Goal: Task Accomplishment & Management: Use online tool/utility

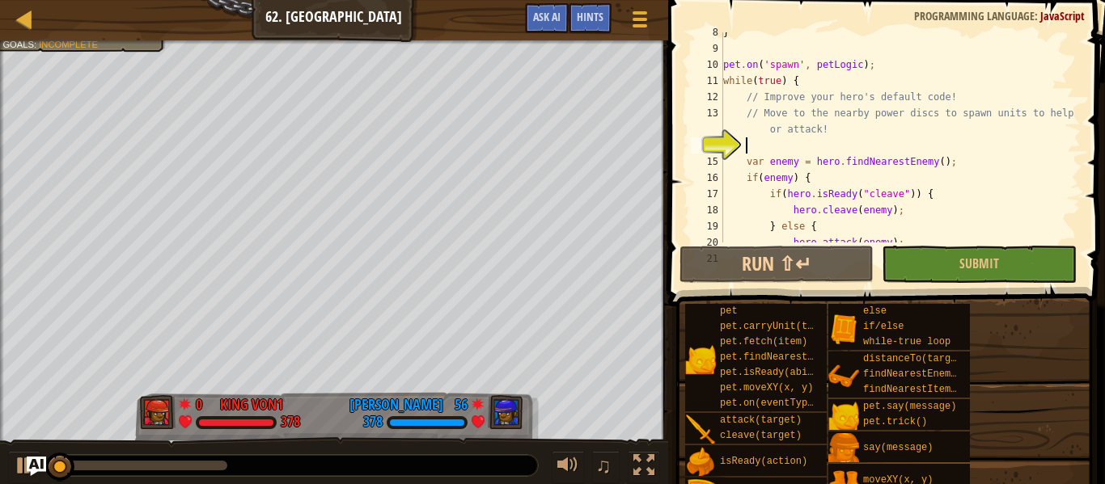
scroll to position [154, 0]
click at [927, 271] on button "Submit" at bounding box center [979, 264] width 194 height 37
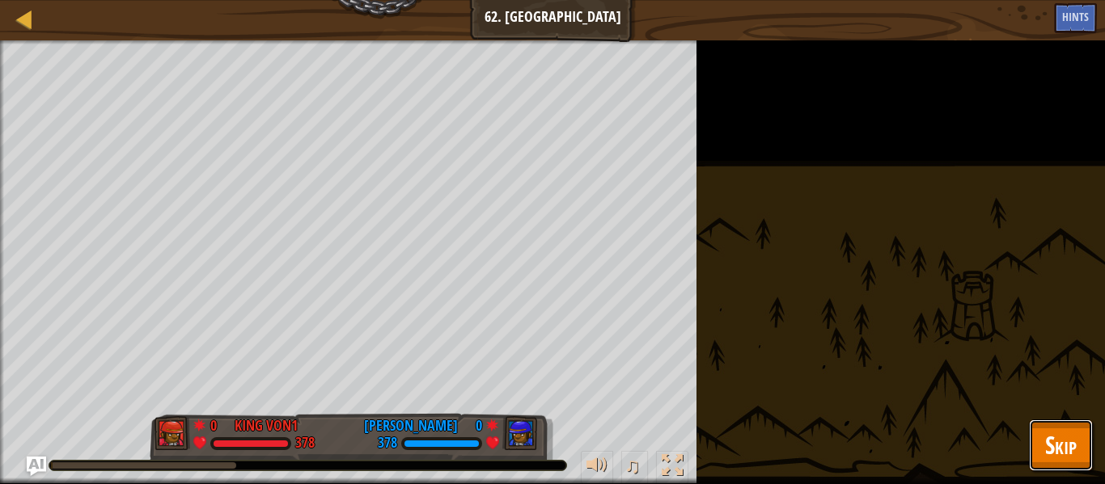
click at [1045, 445] on span "Skip" at bounding box center [1061, 445] width 32 height 33
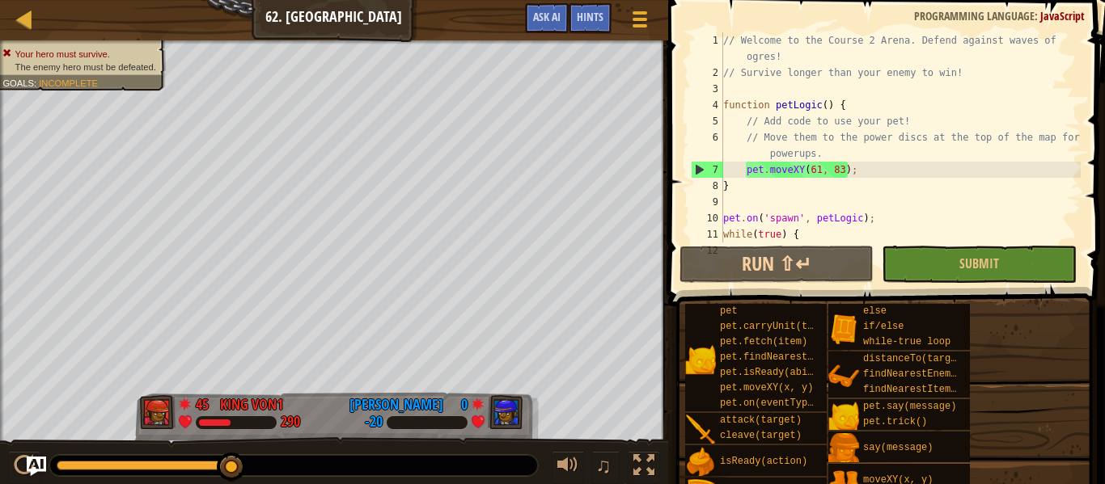
scroll to position [0, 0]
click at [797, 201] on div "// Welcome to the Course 2 Arena. Defend against waves of ogres! // Survive lon…" at bounding box center [900, 161] width 361 height 259
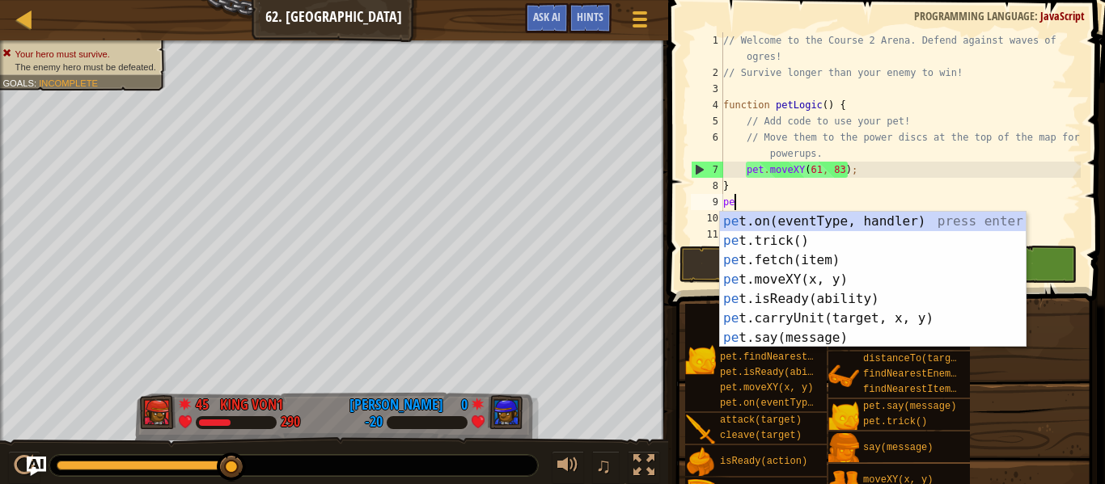
scroll to position [7, 2]
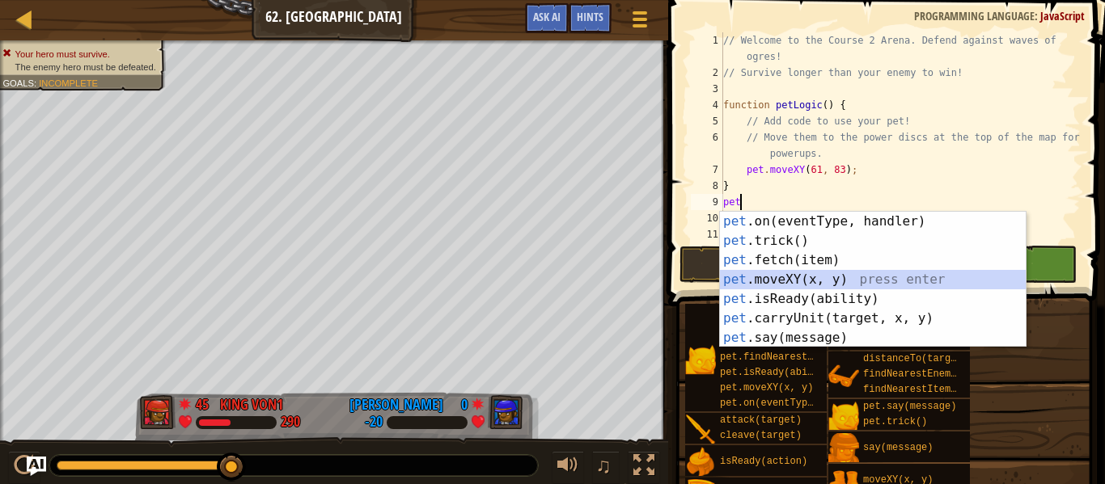
click at [813, 283] on div "pet .on(eventType, handler) press enter pet .trick() press enter pet .fetch(ite…" at bounding box center [873, 299] width 306 height 175
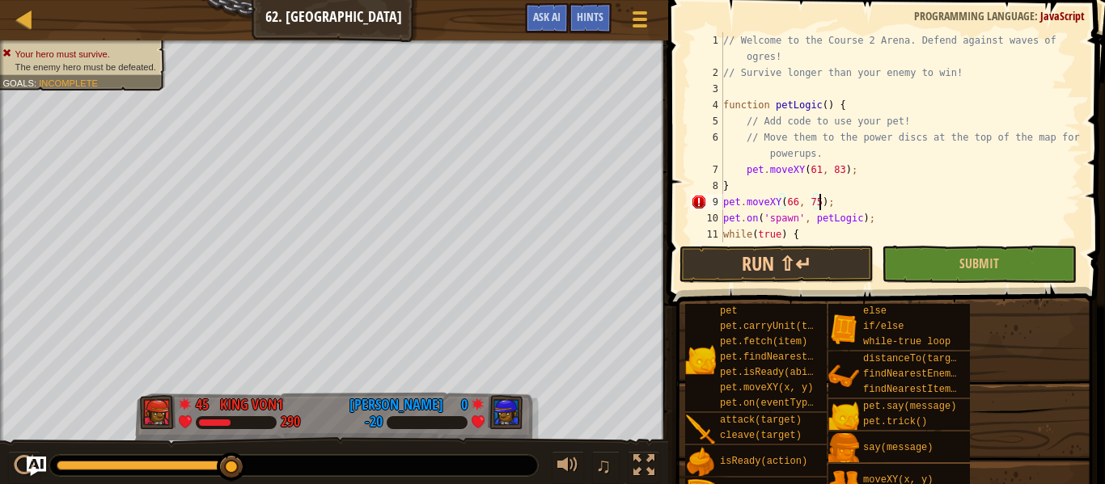
scroll to position [7, 14]
click at [723, 277] on button "Run ⇧↵" at bounding box center [776, 264] width 194 height 37
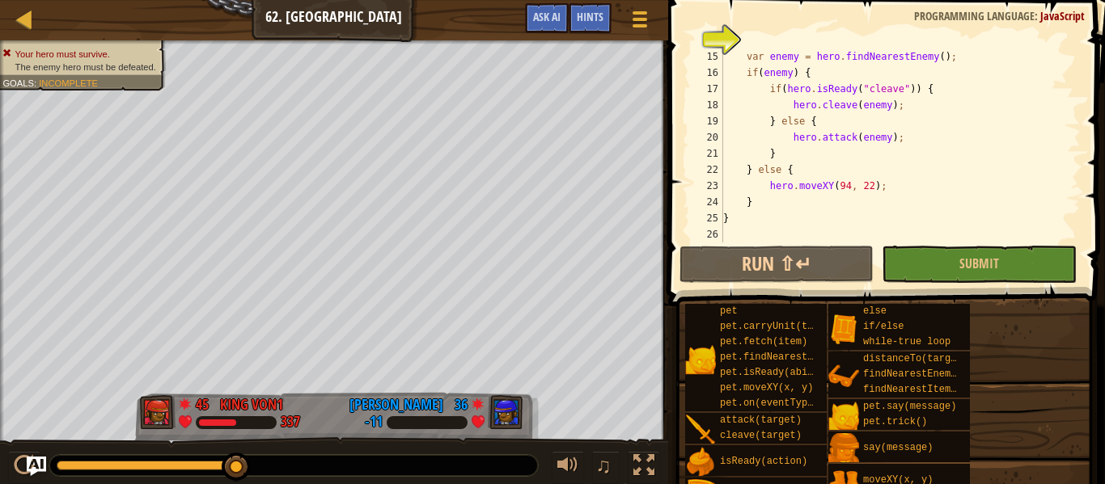
scroll to position [259, 0]
click at [847, 192] on div "var enemy = hero . findNearestEnemy ( ) ; if ( enemy ) { if ( hero . isReady ( …" at bounding box center [900, 153] width 361 height 243
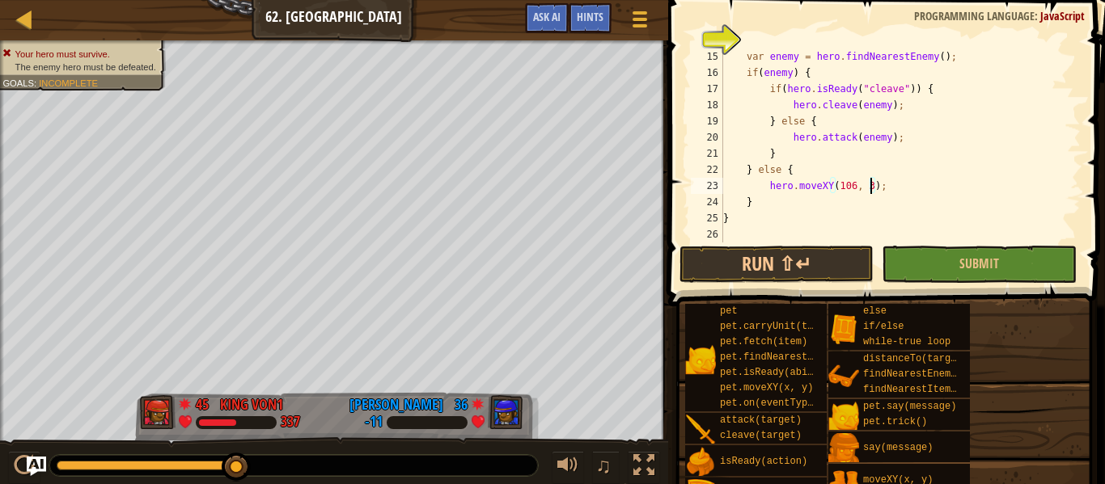
scroll to position [7, 22]
click at [827, 261] on button "Run ⇧↵" at bounding box center [776, 264] width 194 height 37
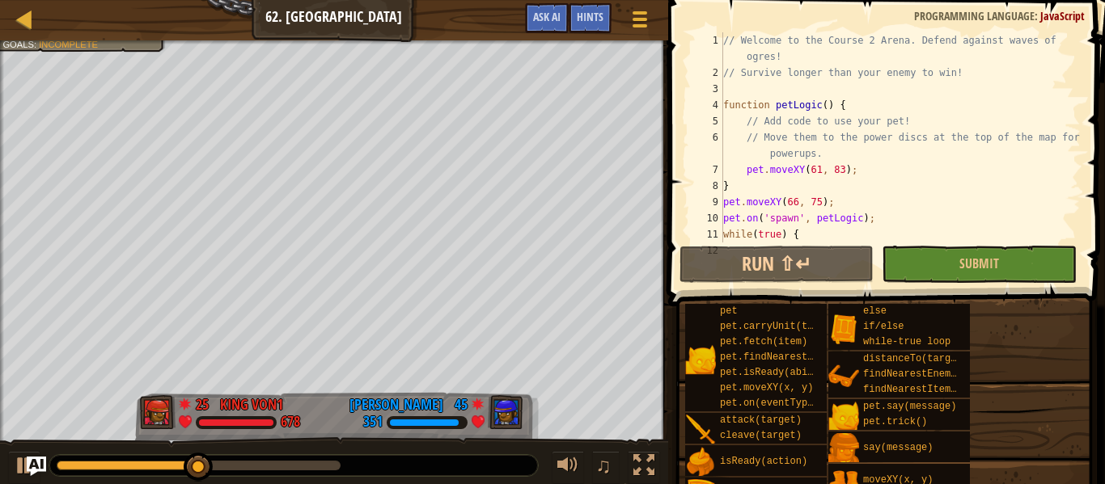
scroll to position [0, 0]
click at [840, 201] on div "// Welcome to the Course 2 Arena. Defend against waves of ogres! // Survive lon…" at bounding box center [900, 161] width 361 height 259
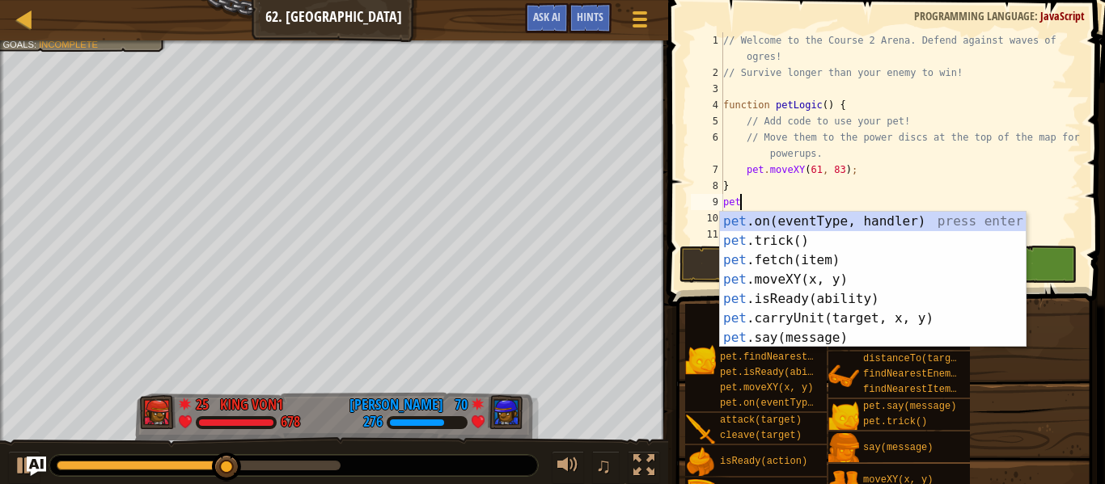
scroll to position [7, 2]
type textarea "p"
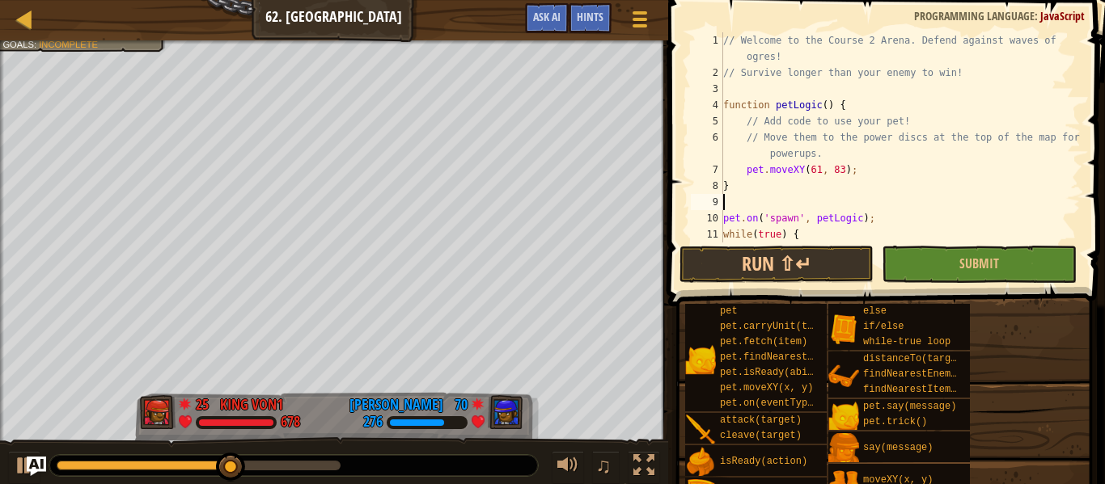
scroll to position [259, 0]
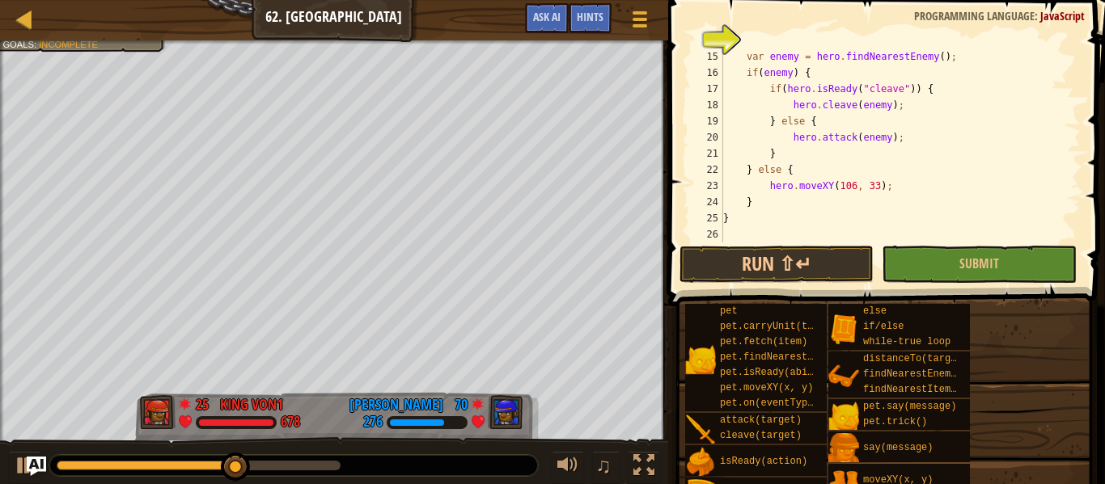
click at [903, 192] on div "var enemy = hero . findNearestEnemy ( ) ; if ( enemy ) { if ( hero . isReady ( …" at bounding box center [900, 153] width 361 height 243
type textarea "hero.moveXY(106, 33);"
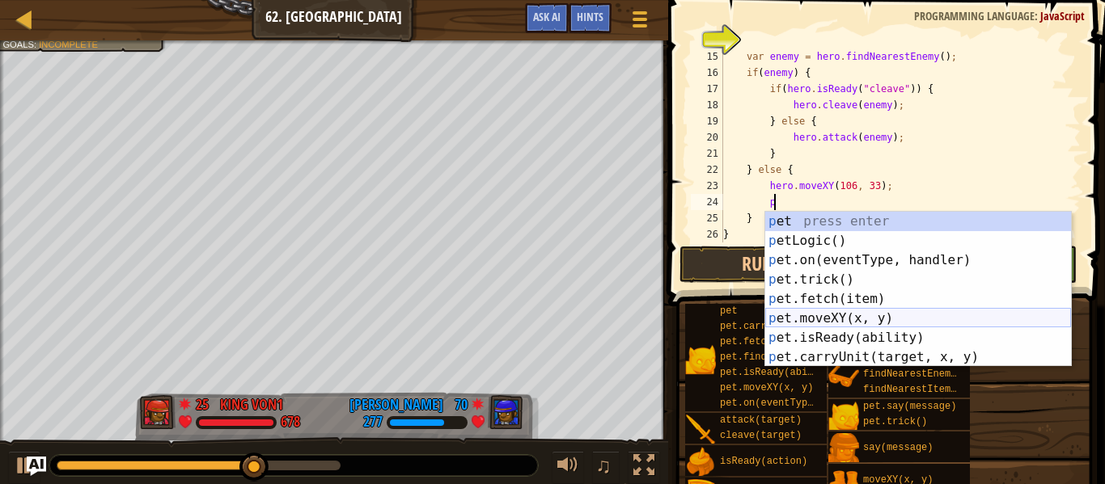
click at [869, 315] on div "p et press enter p etLogic() press enter p et.on(eventType, handler) press ente…" at bounding box center [918, 309] width 306 height 194
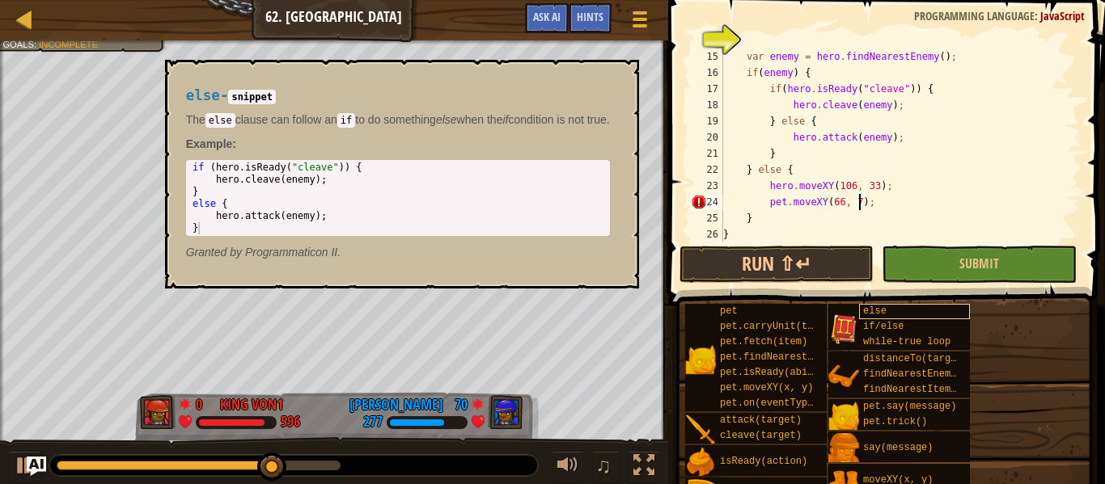
scroll to position [7, 20]
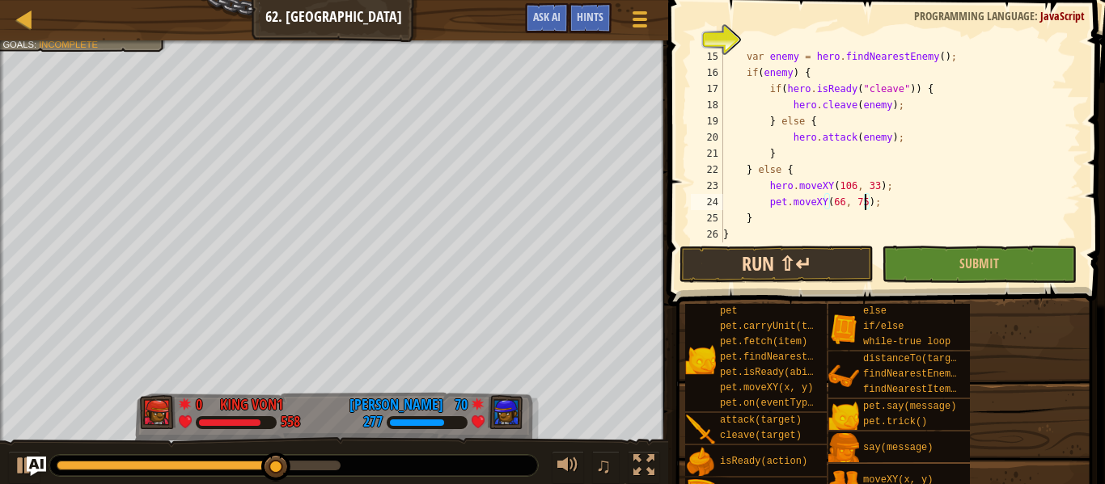
type textarea "pet.moveXY(66, 75);"
click at [810, 262] on button "Run ⇧↵" at bounding box center [776, 264] width 194 height 37
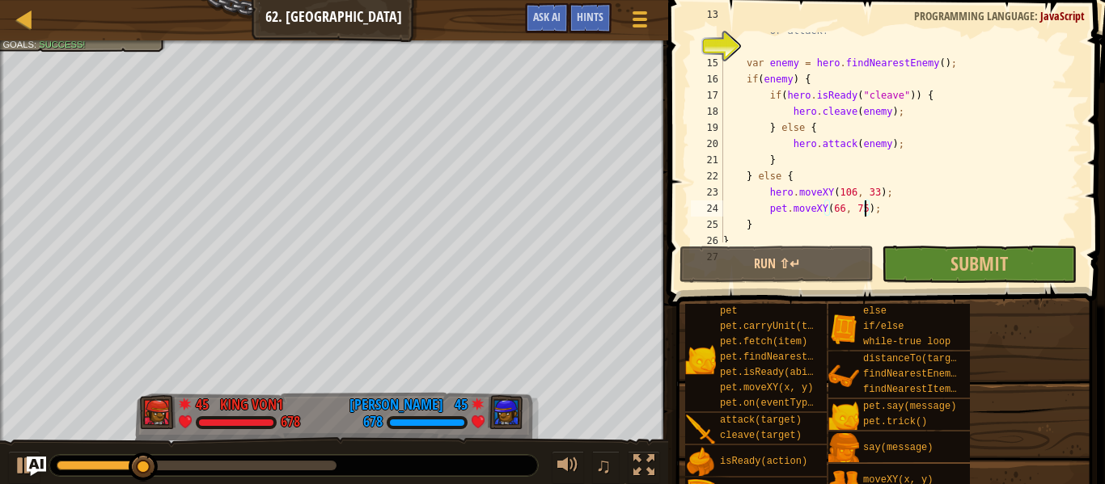
scroll to position [275, 0]
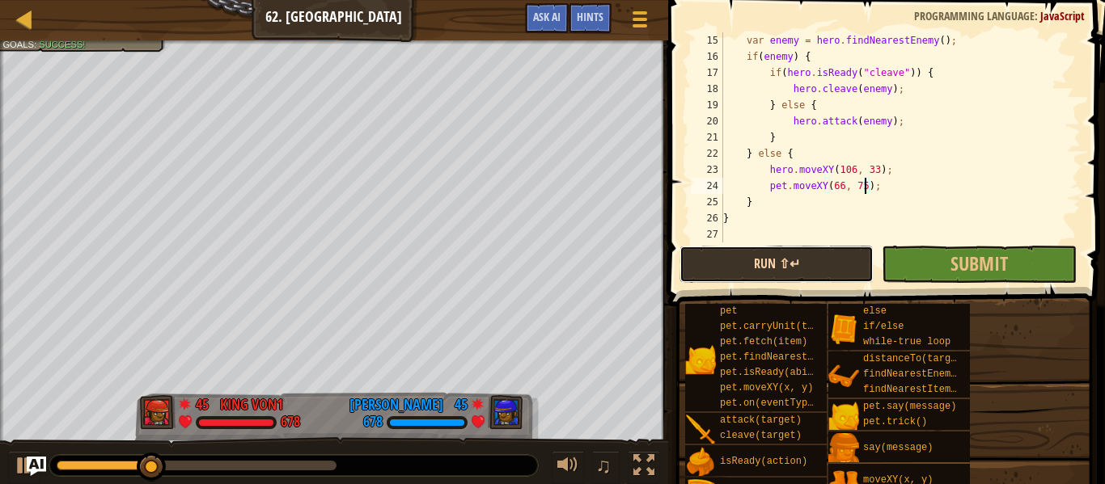
click at [750, 274] on button "Run ⇧↵" at bounding box center [776, 264] width 194 height 37
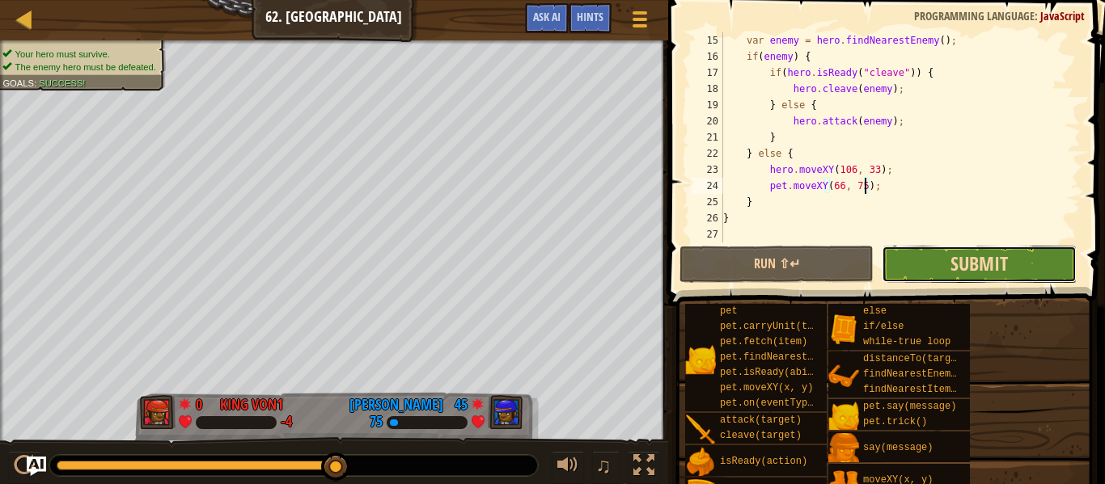
click at [986, 264] on span "Submit" at bounding box center [978, 264] width 57 height 26
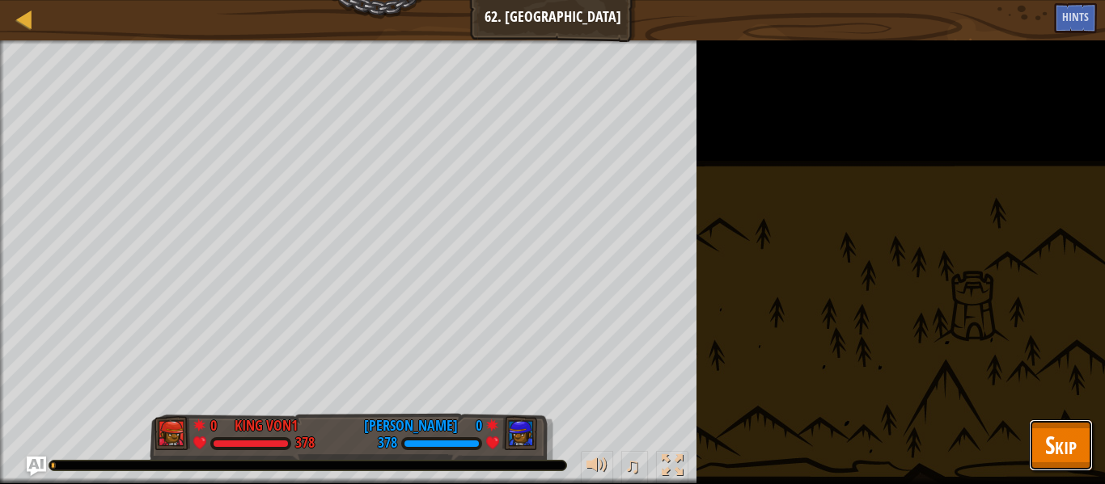
click at [1071, 426] on button "Skip" at bounding box center [1061, 446] width 64 height 52
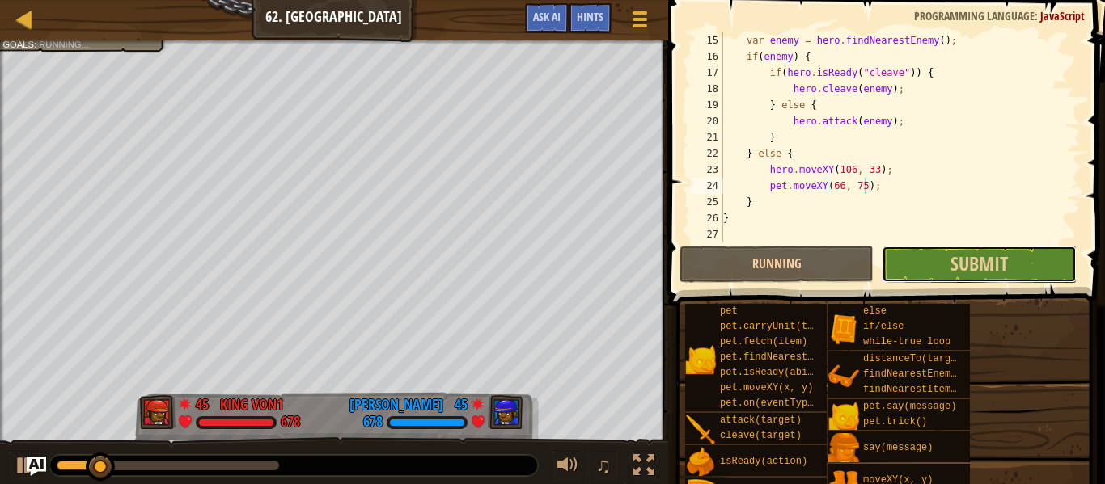
click at [937, 269] on button "Submit" at bounding box center [979, 264] width 194 height 37
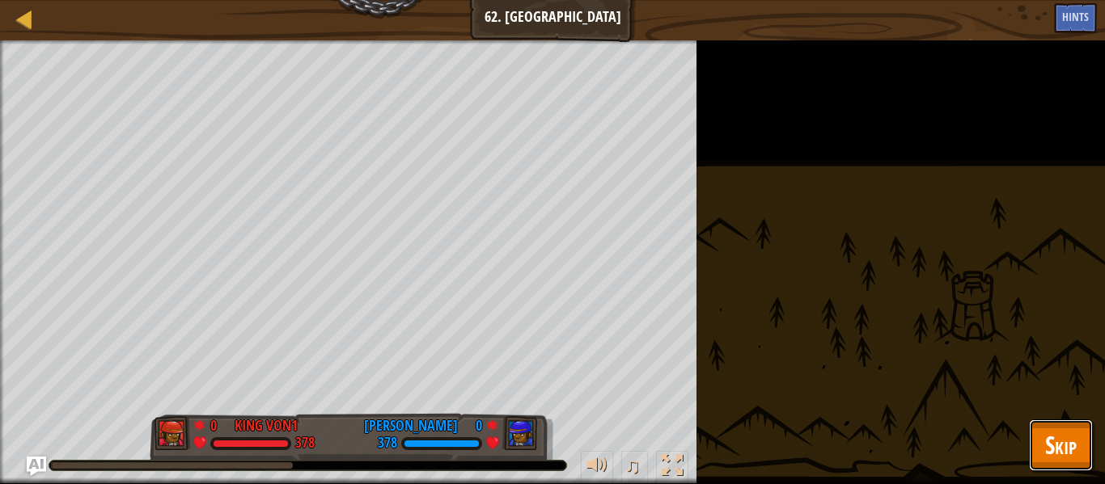
click at [1039, 442] on button "Skip" at bounding box center [1061, 446] width 64 height 52
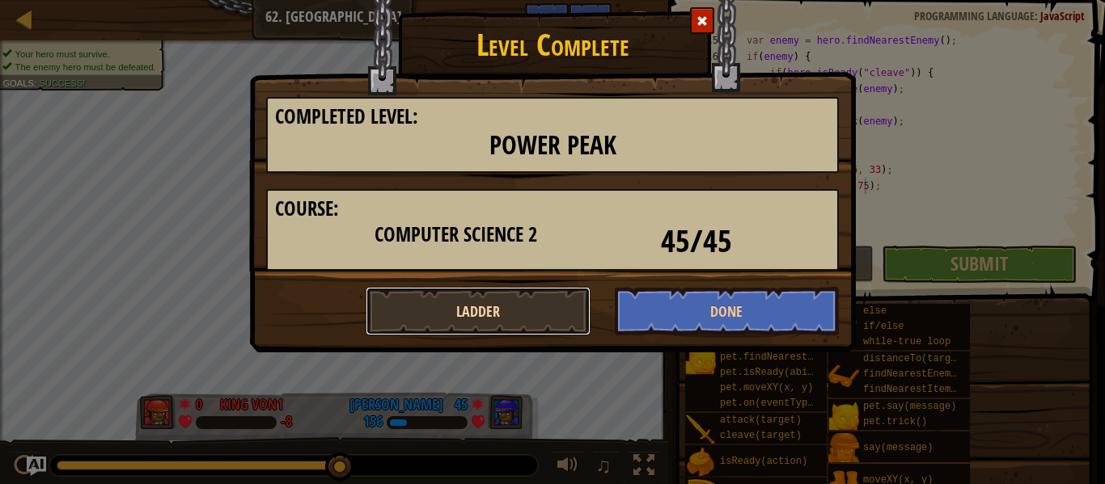
click at [532, 315] on button "Ladder" at bounding box center [478, 311] width 225 height 49
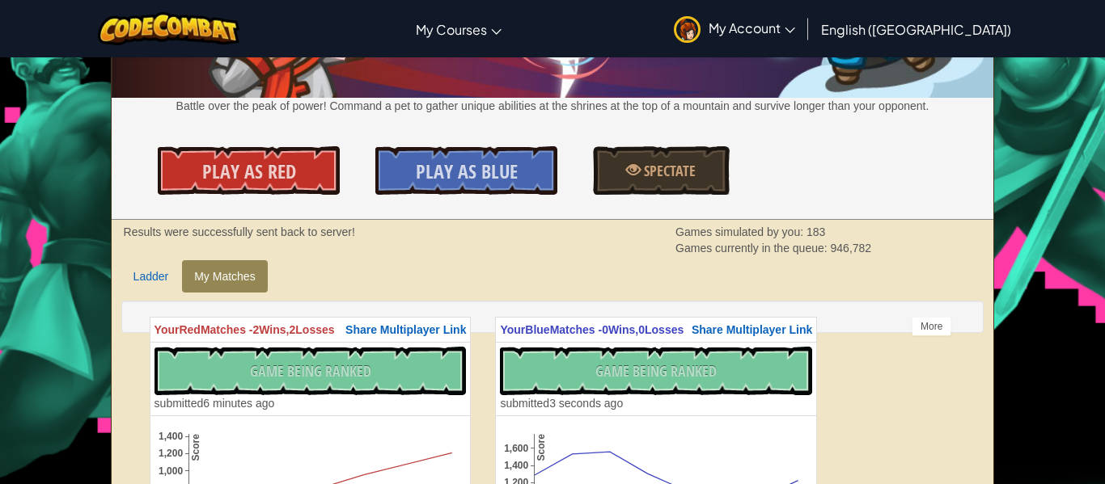
scroll to position [177, 0]
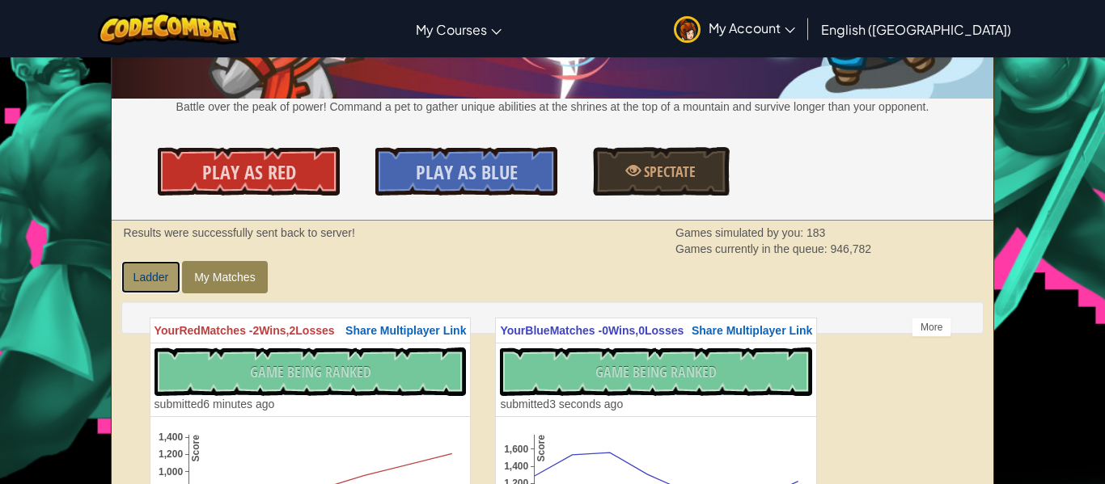
click at [135, 269] on link "Ladder" at bounding box center [151, 277] width 60 height 32
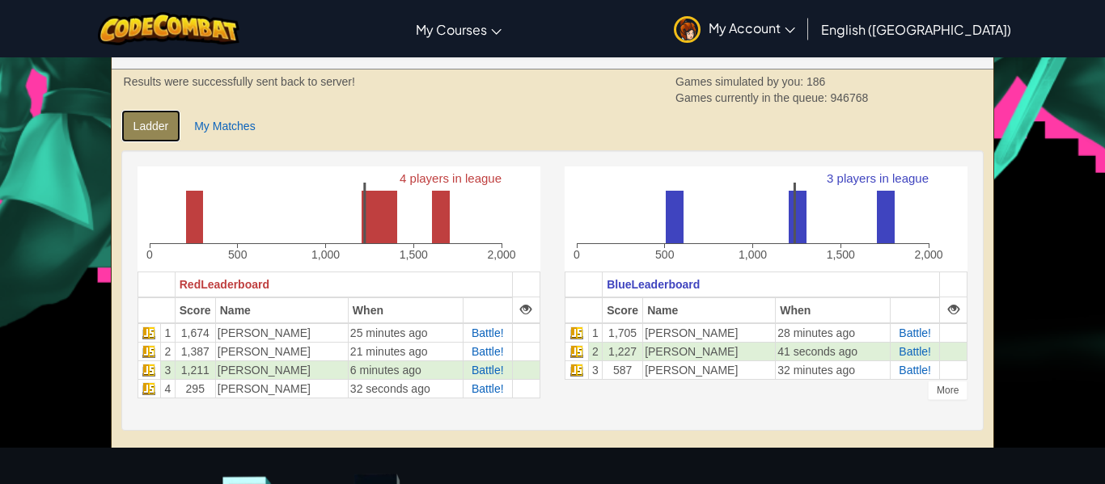
scroll to position [334, 0]
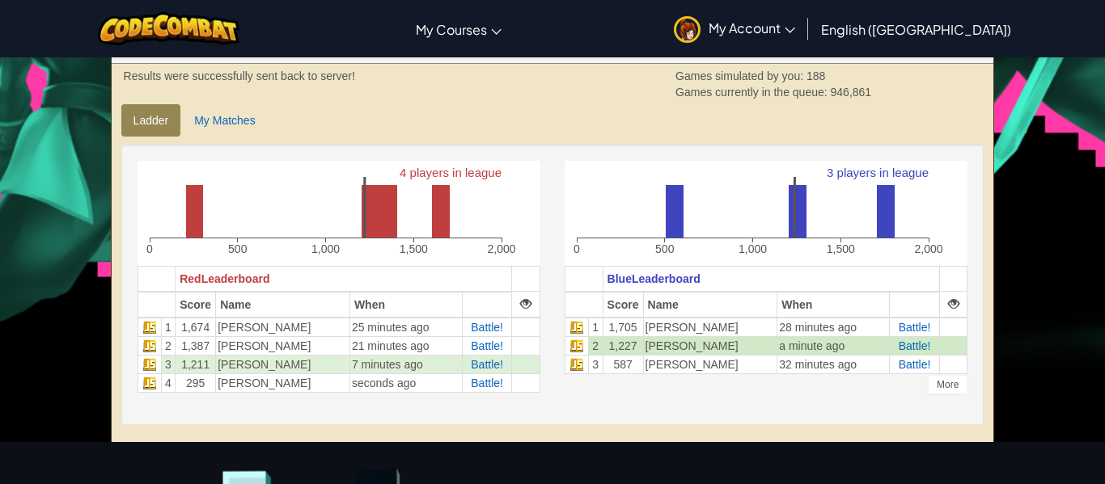
click at [696, 349] on td "[PERSON_NAME]" at bounding box center [710, 345] width 134 height 19
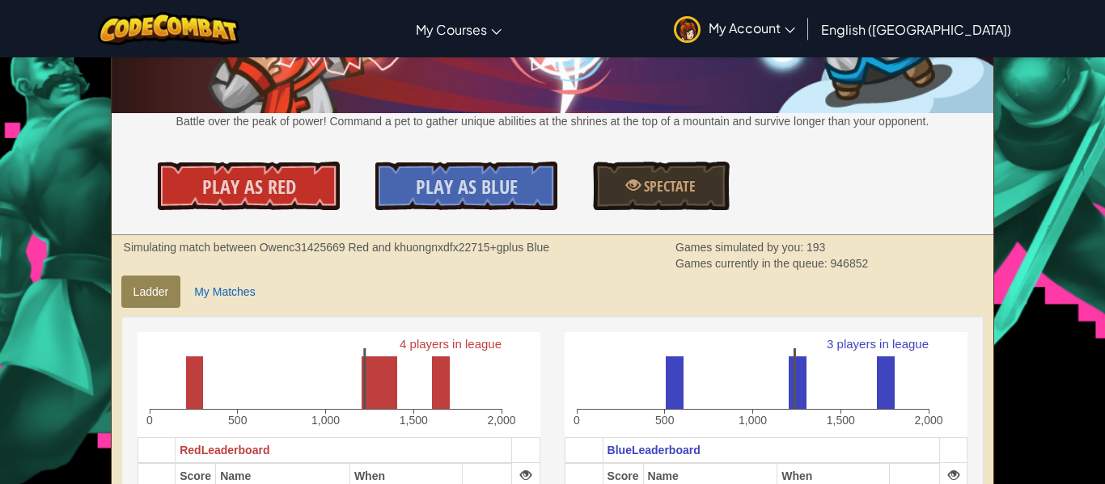
scroll to position [137, 0]
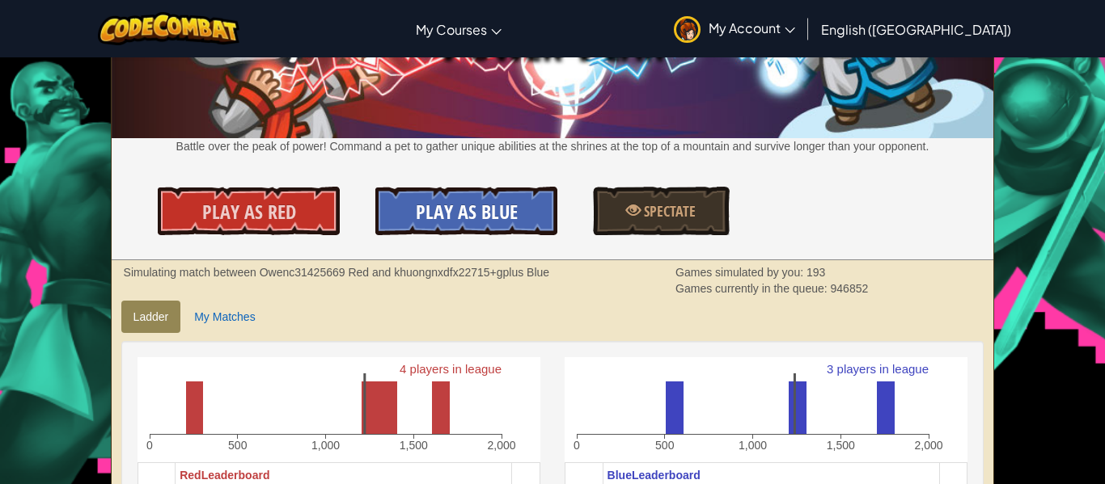
click at [493, 212] on span "Play As Blue" at bounding box center [467, 212] width 102 height 26
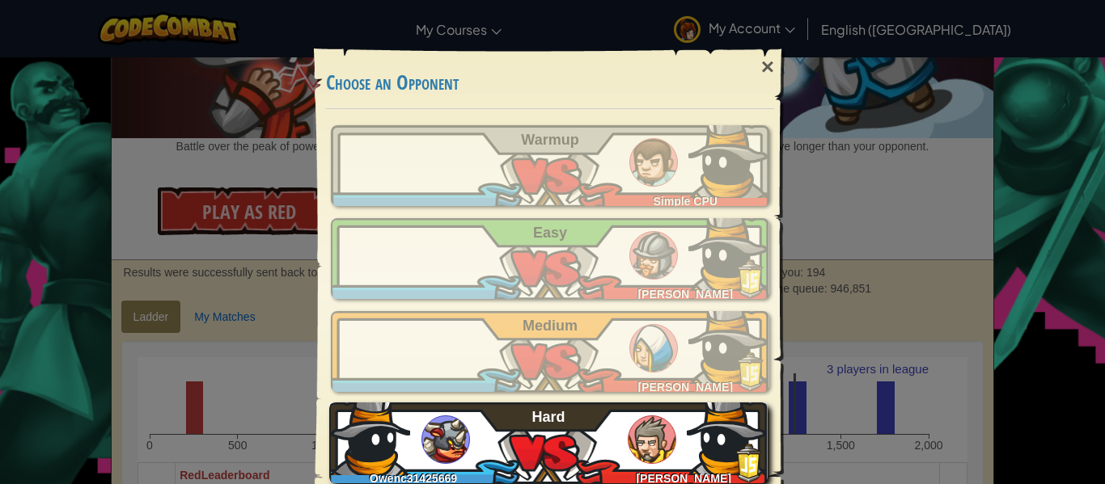
click at [644, 440] on img at bounding box center [652, 440] width 49 height 49
